Goal: Information Seeking & Learning: Learn about a topic

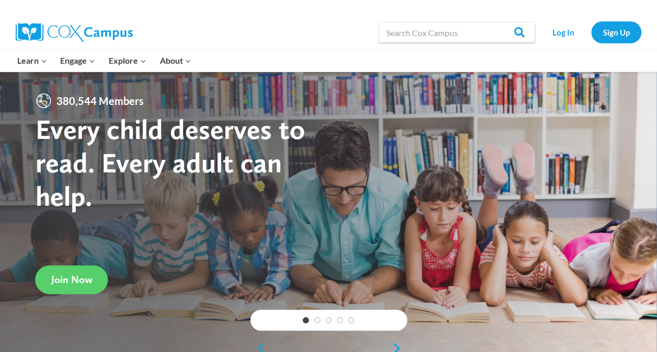
click at [385, 160] on div at bounding box center [328, 214] width 657 height 285
click at [556, 33] on link "Log In" at bounding box center [562, 31] width 45 height 21
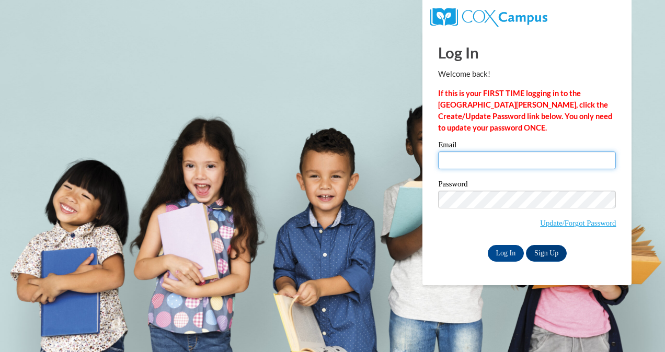
click at [488, 163] on input "Email" at bounding box center [527, 161] width 178 height 18
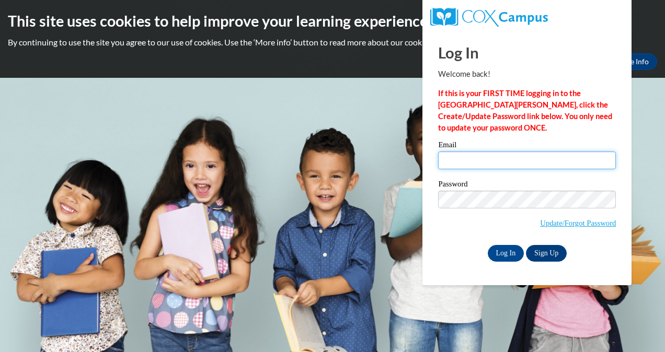
type input "Jramire2@wildcat.fvsu.edu"
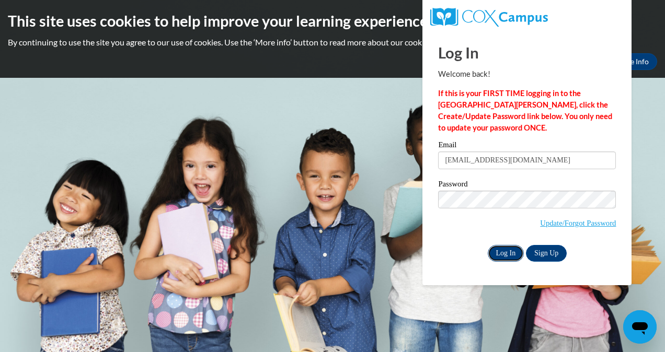
click at [501, 251] on input "Log In" at bounding box center [506, 253] width 37 height 17
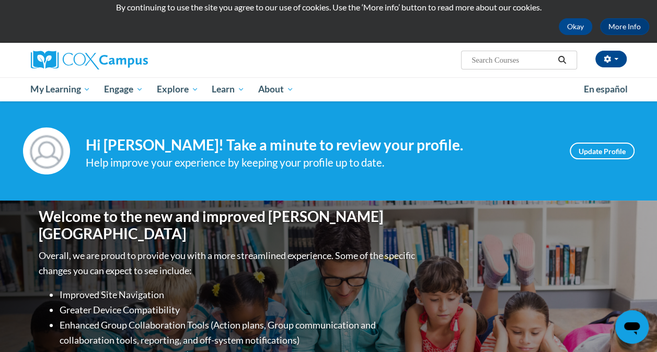
scroll to position [34, 0]
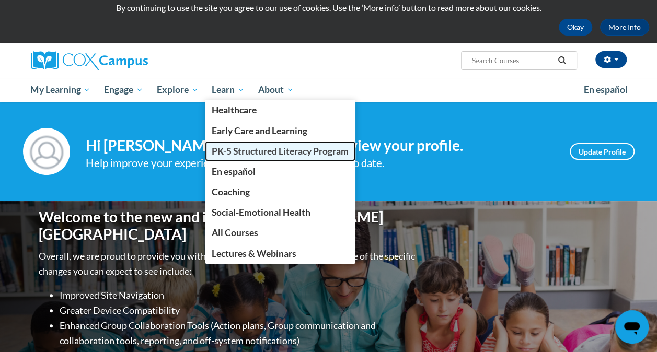
click at [224, 147] on span "PK-5 Structured Literacy Program" at bounding box center [280, 151] width 137 height 11
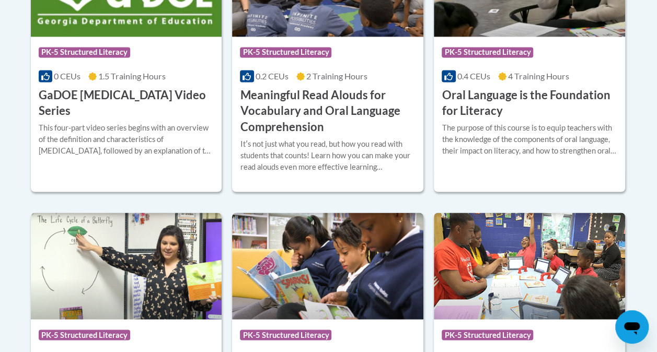
scroll to position [814, 0]
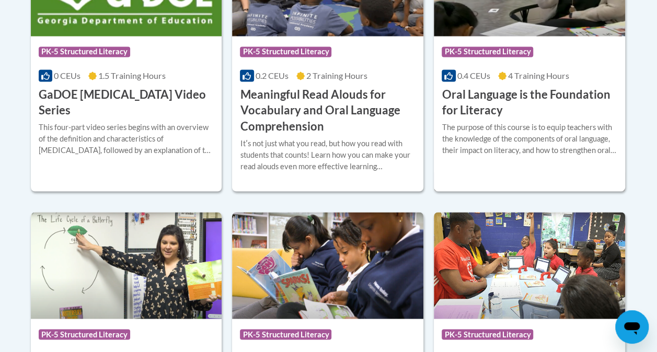
click at [497, 99] on h3 "Oral Language is the Foundation for Literacy" at bounding box center [530, 103] width 176 height 32
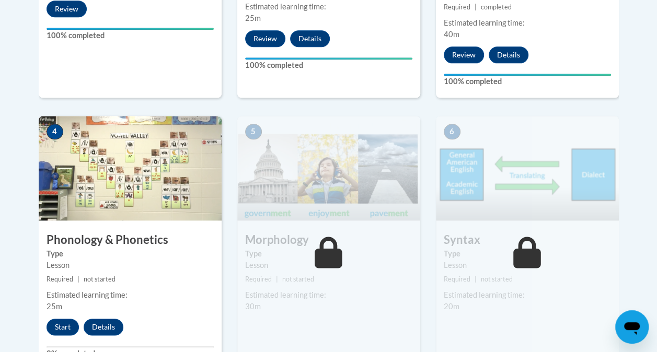
scroll to position [556, 0]
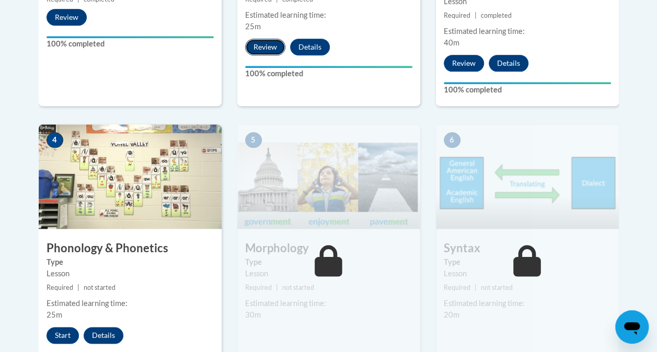
click at [259, 48] on button "Review" at bounding box center [265, 47] width 40 height 17
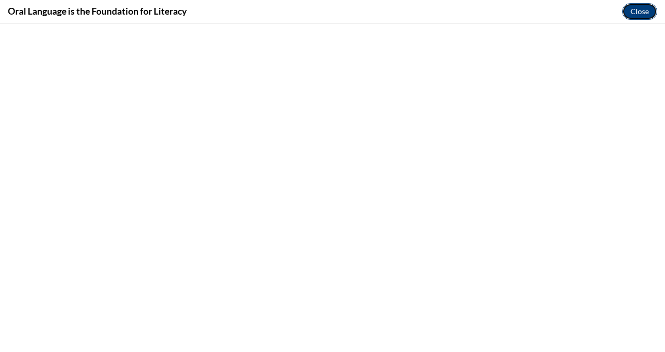
click at [634, 13] on button "Close" at bounding box center [639, 11] width 35 height 17
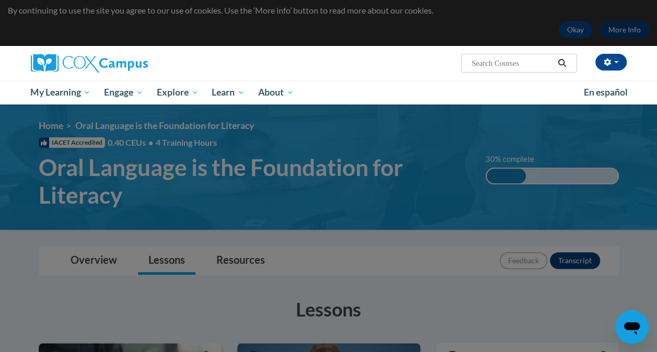
scroll to position [58, 0]
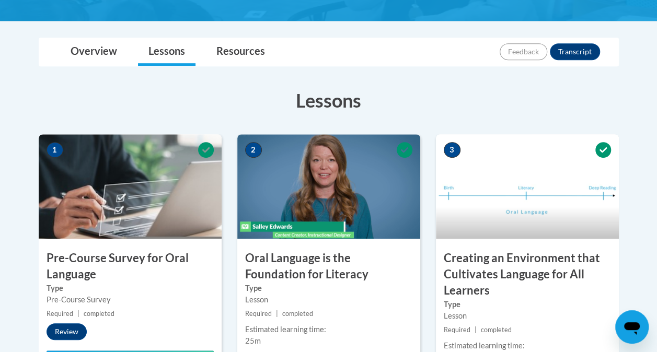
click at [273, 276] on h3 "Oral Language is the Foundation for Literacy" at bounding box center [328, 266] width 183 height 32
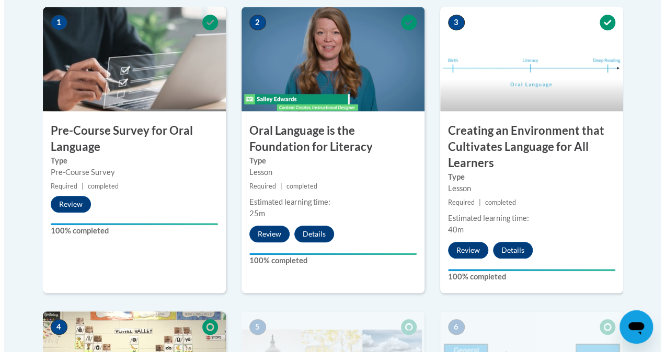
scroll to position [369, 0]
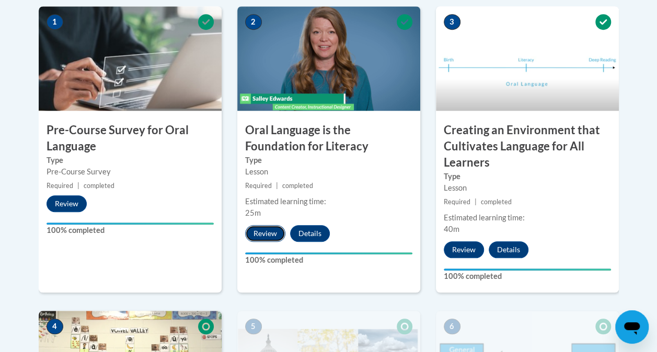
click at [266, 232] on button "Review" at bounding box center [265, 233] width 40 height 17
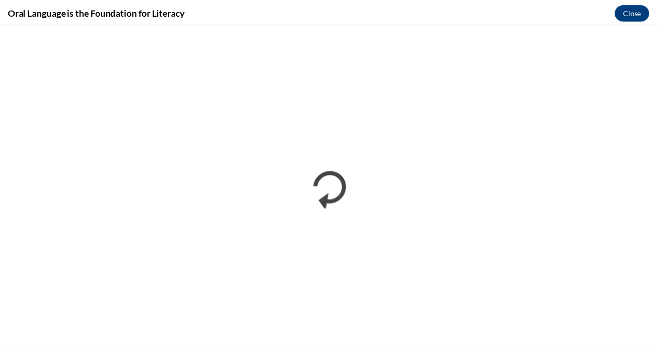
scroll to position [0, 0]
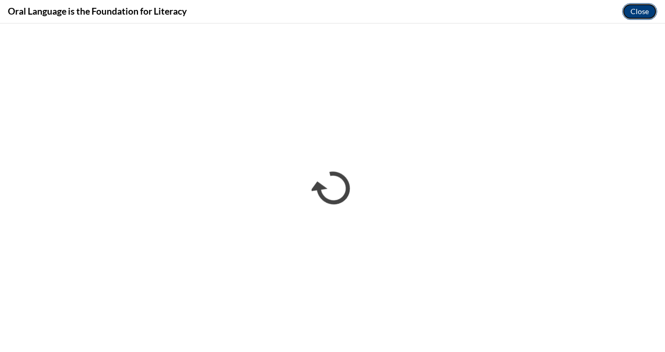
click at [635, 15] on button "Close" at bounding box center [639, 11] width 35 height 17
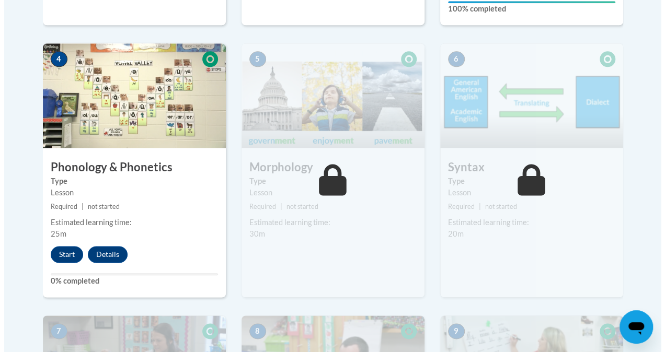
scroll to position [638, 0]
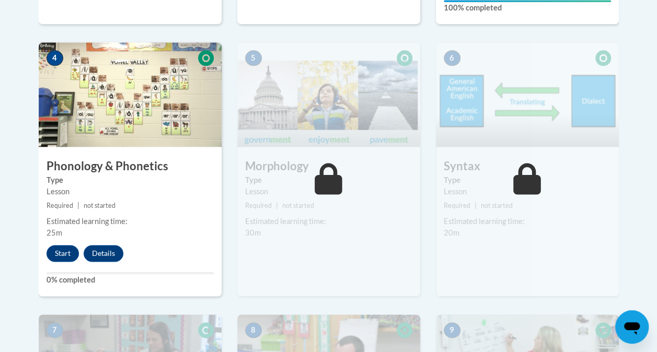
click at [120, 124] on img at bounding box center [130, 94] width 183 height 105
click at [61, 252] on button "Start" at bounding box center [63, 253] width 32 height 17
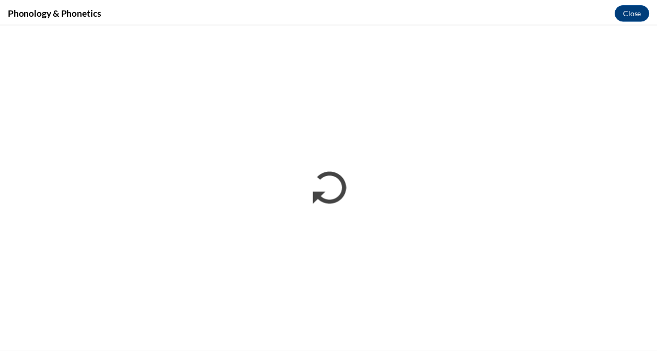
scroll to position [0, 0]
click at [633, 14] on button "Close" at bounding box center [639, 11] width 35 height 17
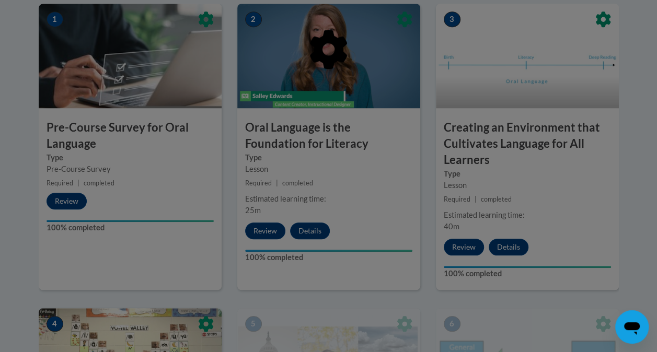
scroll to position [342, 0]
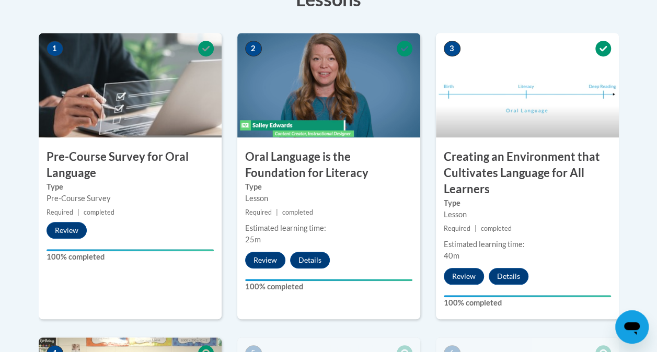
click at [427, 178] on div "2 Oral Language is the Foundation for Literacy Type Lesson Required | completed…" at bounding box center [328, 185] width 199 height 305
click at [427, 179] on div "2 Oral Language is the Foundation for Literacy Type Lesson Required | completed…" at bounding box center [328, 185] width 199 height 305
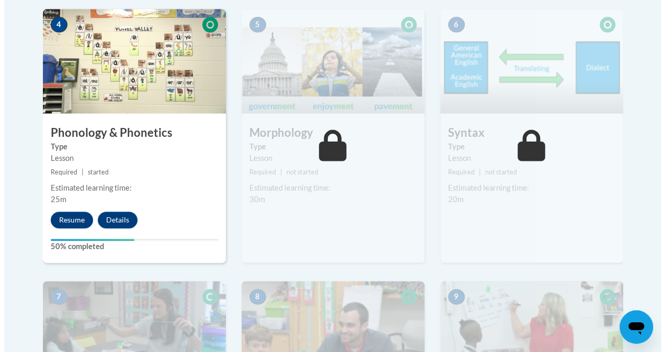
scroll to position [673, 0]
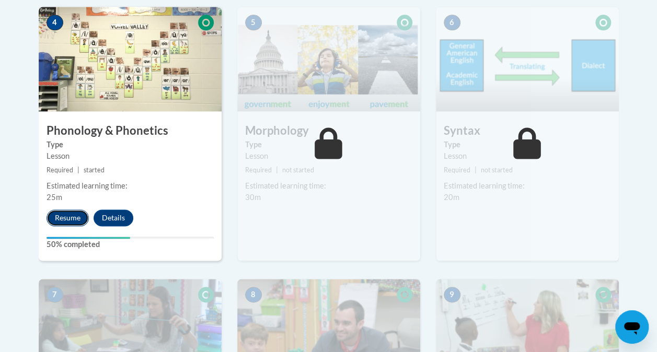
click at [59, 217] on button "Resume" at bounding box center [68, 218] width 42 height 17
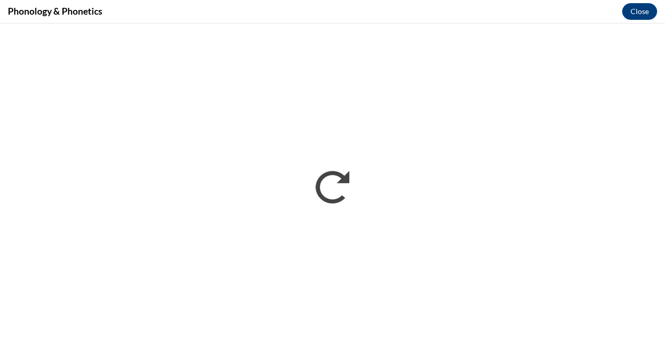
scroll to position [0, 0]
